Goal: Information Seeking & Learning: Learn about a topic

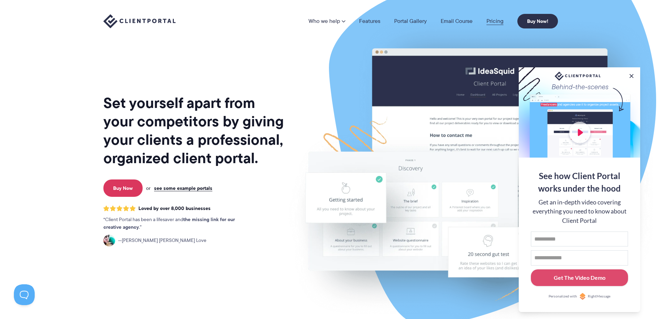
click at [495, 19] on link "Pricing" at bounding box center [494, 21] width 17 height 6
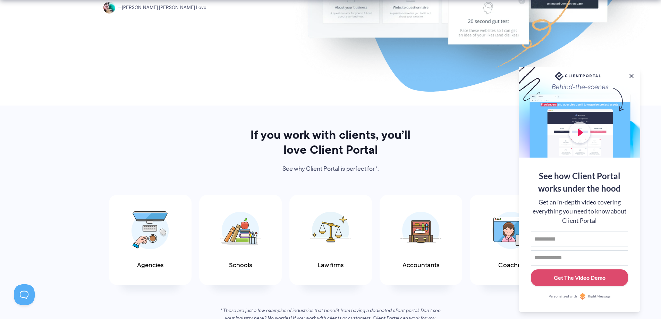
scroll to position [382, 0]
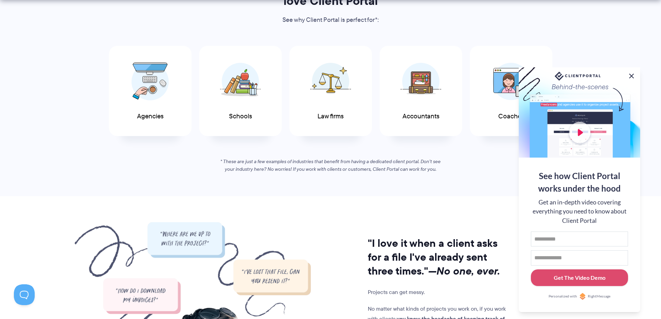
click at [631, 75] on button at bounding box center [631, 76] width 8 height 8
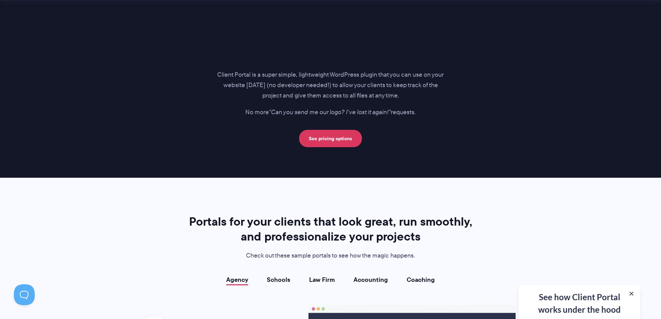
scroll to position [1237, 0]
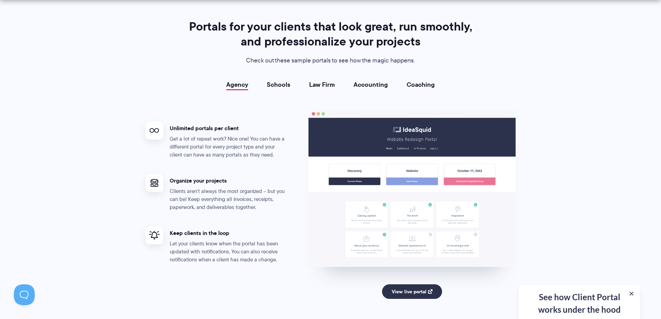
click at [279, 88] on link "Schools" at bounding box center [279, 84] width 24 height 7
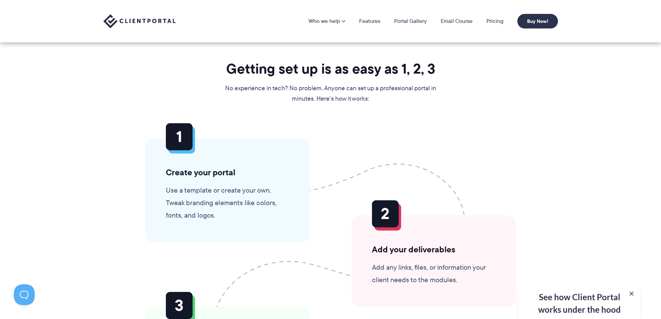
scroll to position [0, 0]
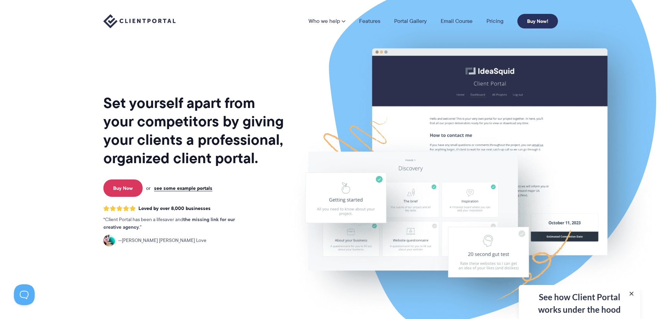
click at [547, 20] on link "Buy Now!" at bounding box center [537, 21] width 41 height 15
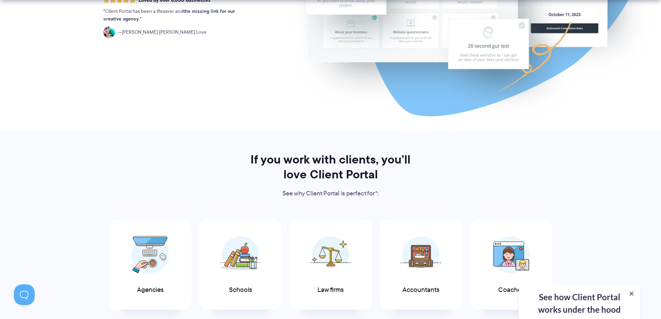
scroll to position [382, 0]
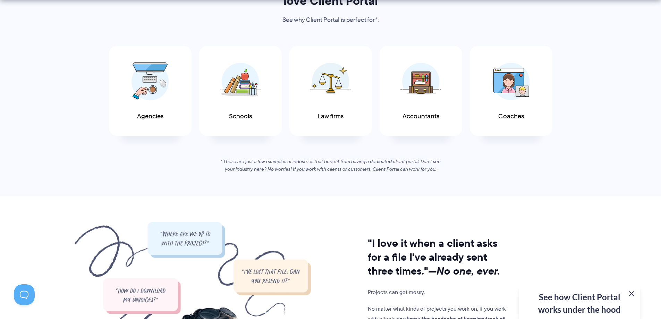
click at [634, 293] on button at bounding box center [631, 293] width 8 height 8
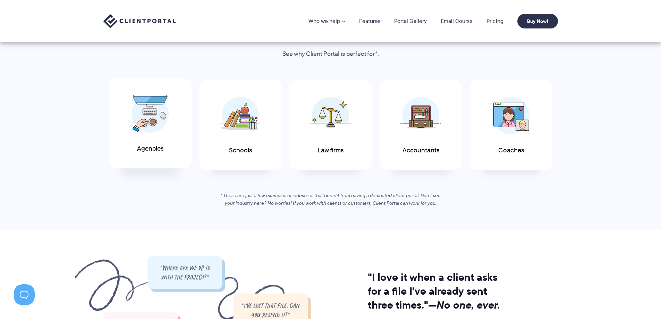
scroll to position [347, 0]
click at [158, 146] on span "Agencies" at bounding box center [150, 149] width 26 height 7
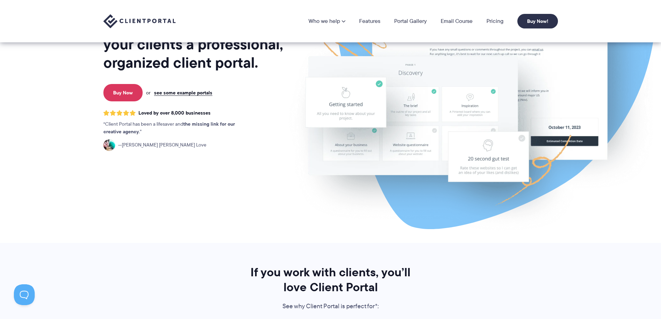
scroll to position [0, 0]
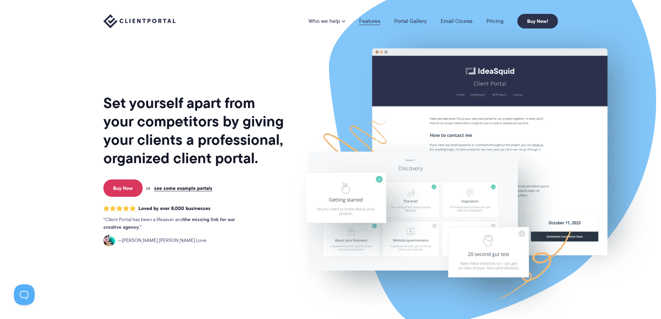
click at [374, 22] on link "Features" at bounding box center [369, 21] width 21 height 6
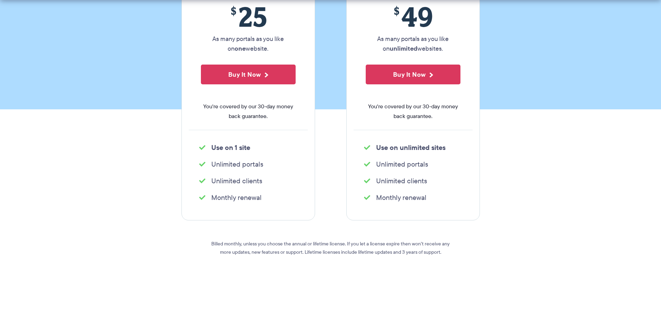
scroll to position [173, 0]
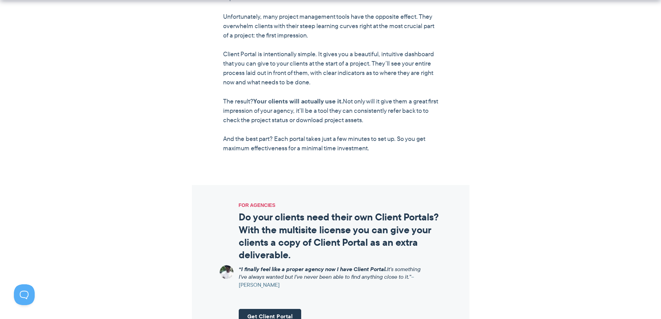
scroll to position [728, 0]
